Goal: Task Accomplishment & Management: Use online tool/utility

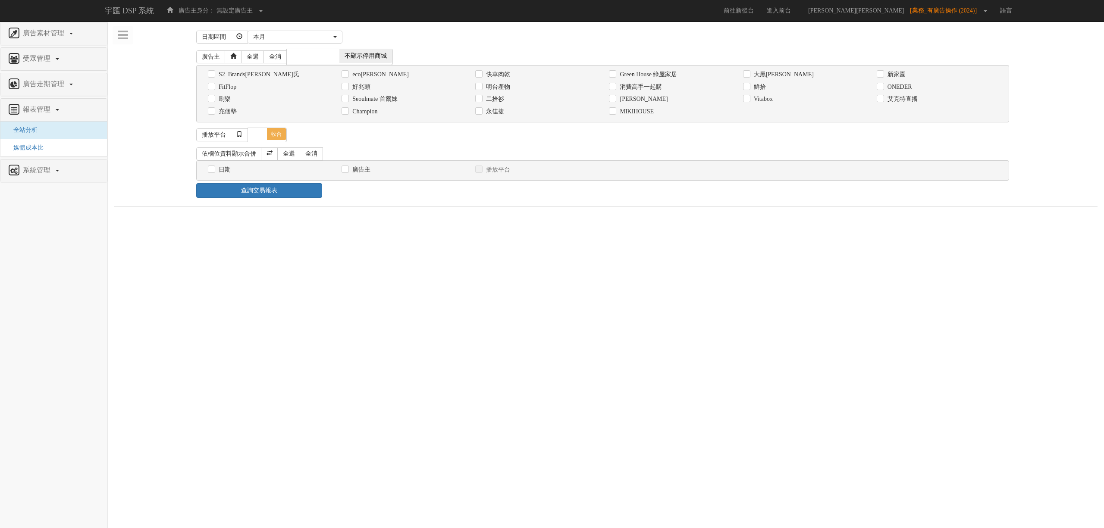
click at [370, 113] on label "Champion" at bounding box center [363, 111] width 27 height 9
click at [347, 113] on input "Champion" at bounding box center [345, 112] width 6 height 6
checkbox input "true"
click at [219, 174] on label "日期" at bounding box center [224, 170] width 14 height 9
click at [214, 173] on input "日期" at bounding box center [211, 170] width 6 height 6
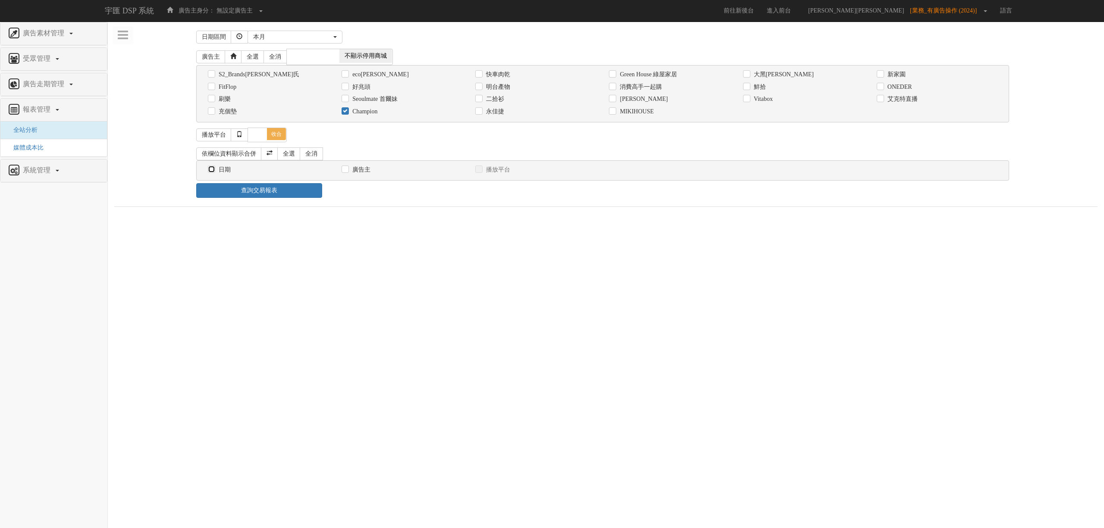
checkbox input "true"
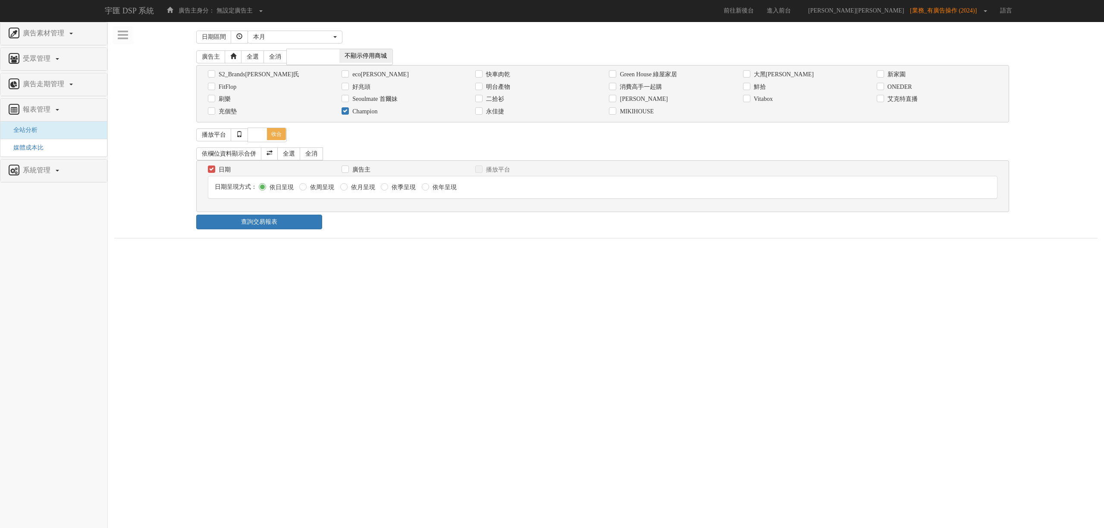
click at [274, 234] on div "日期區間 [DATE] 本[PERSON_NAME] 本月 上月 過去7天 過去14天 過去30天 指定日期 本月 開始日期 [DATE] 結束日期 [DAT…" at bounding box center [606, 133] width 984 height 211
click at [277, 225] on link "查詢交易報表" at bounding box center [259, 222] width 126 height 15
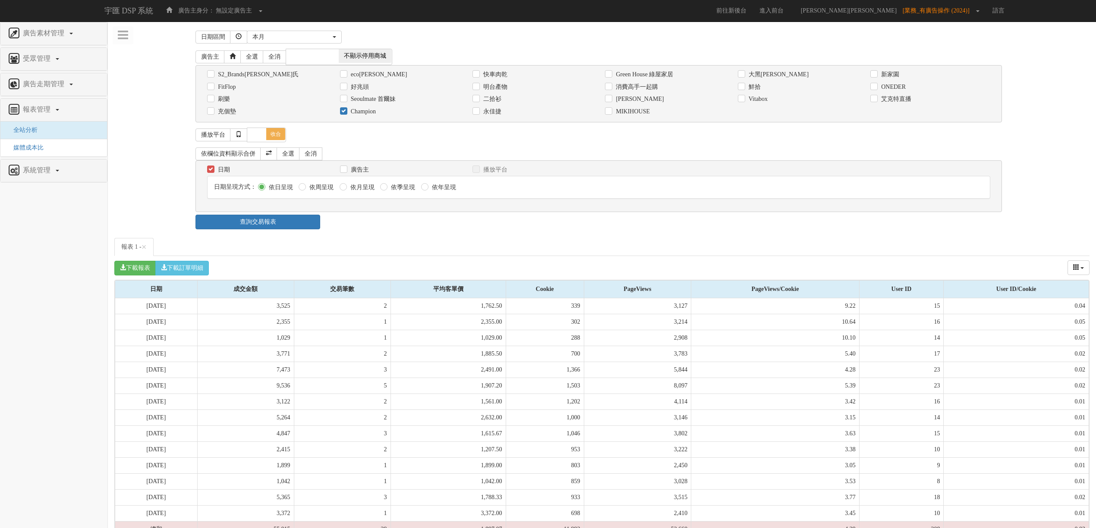
click at [423, 242] on ul "報表 1 - ×" at bounding box center [601, 247] width 975 height 18
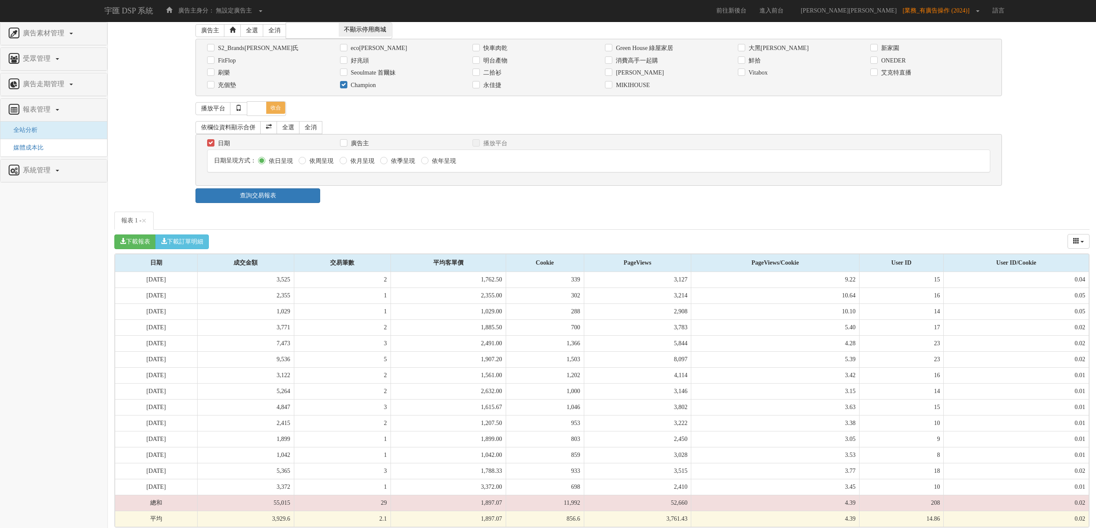
scroll to position [40, 0]
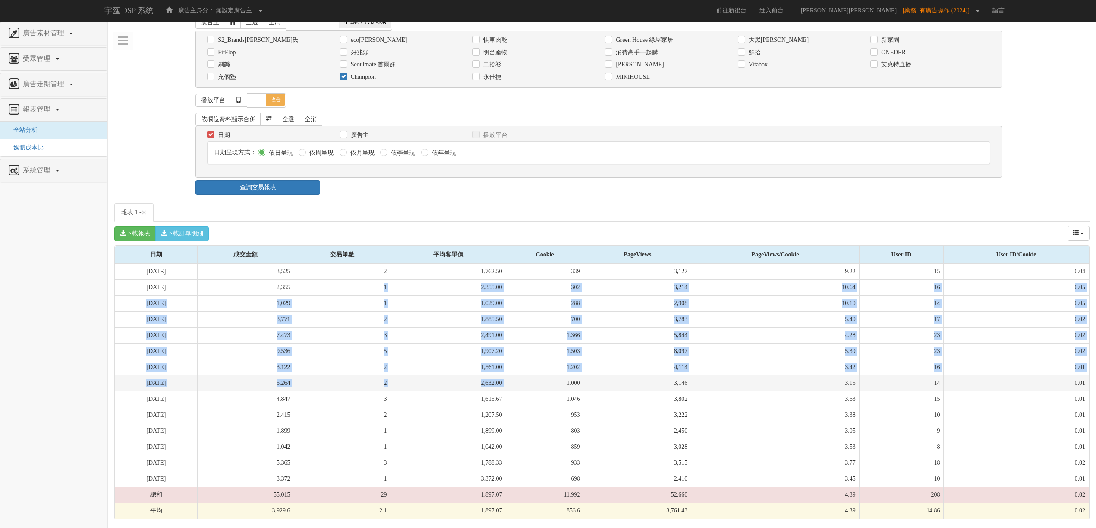
drag, startPoint x: 431, startPoint y: 342, endPoint x: 561, endPoint y: 387, distance: 138.1
click at [560, 387] on tbody "[DATE] 3,525 2 1,762.50 339 3,127 9.22 15 0.04 [DATE] 2,355 1 2,355.00 302 3,21…" at bounding box center [602, 391] width 974 height 255
